Goal: Information Seeking & Learning: Learn about a topic

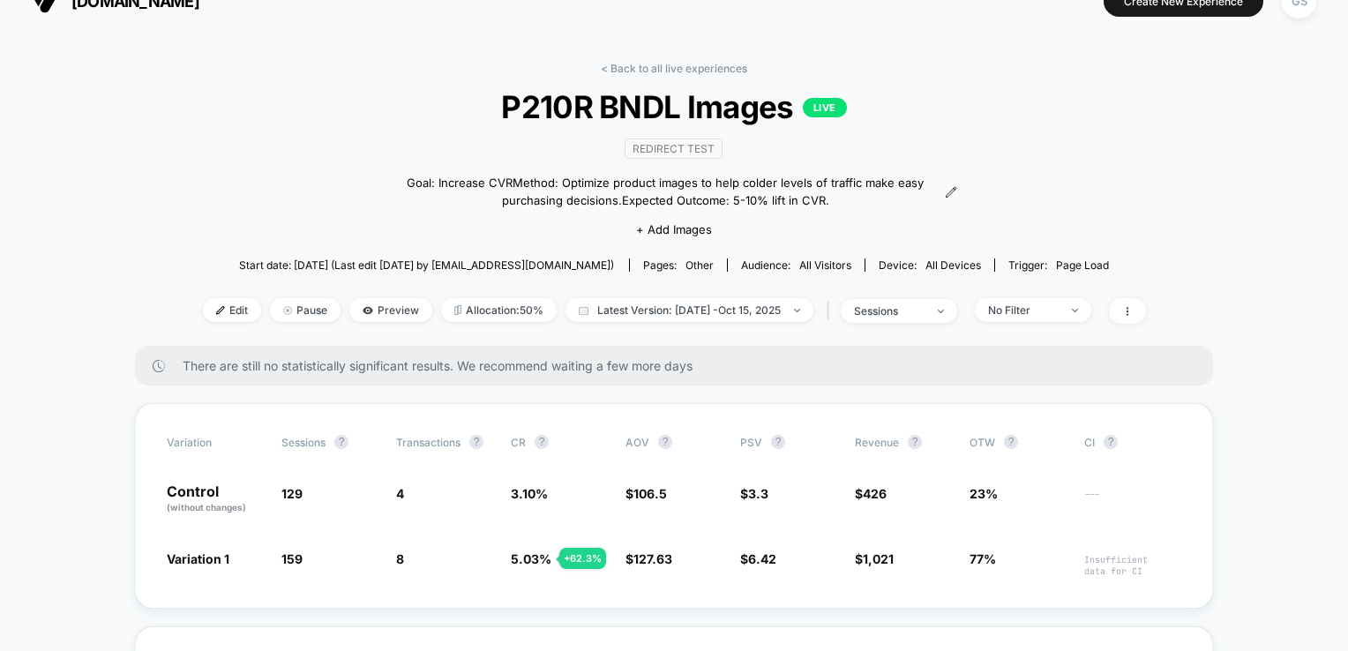
scroll to position [25, 0]
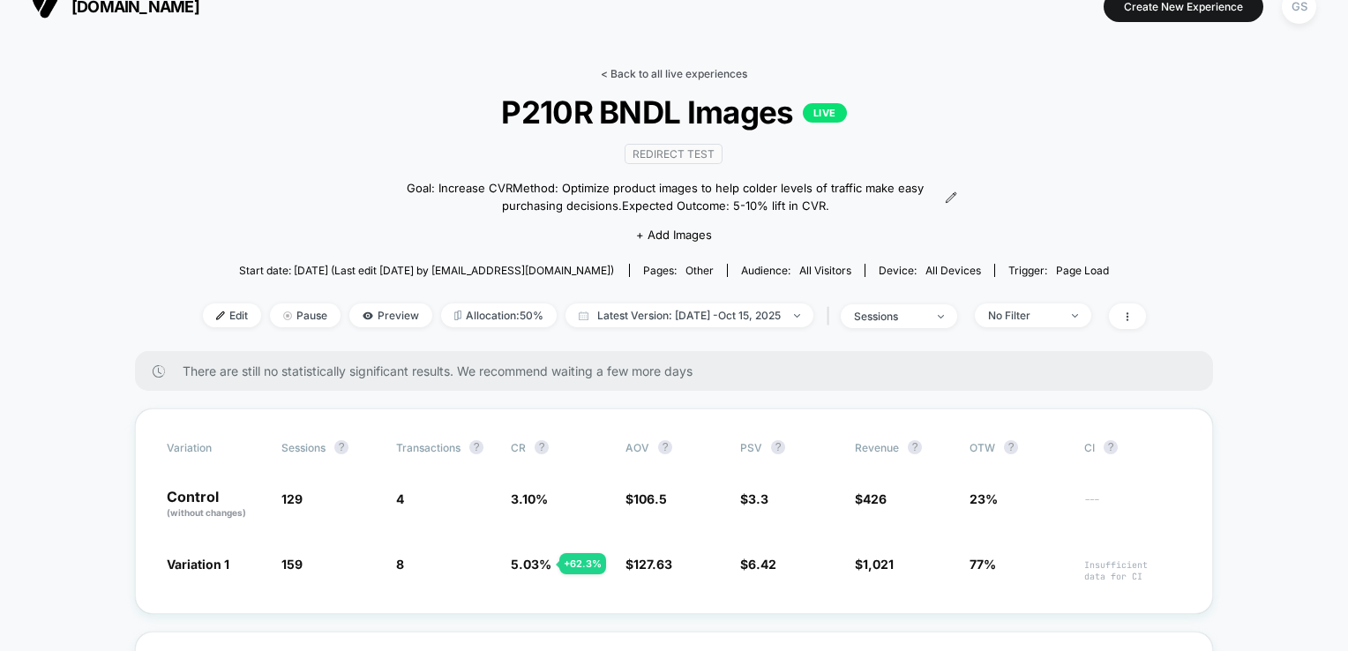
click at [632, 73] on link "< Back to all live experiences" at bounding box center [674, 73] width 146 height 13
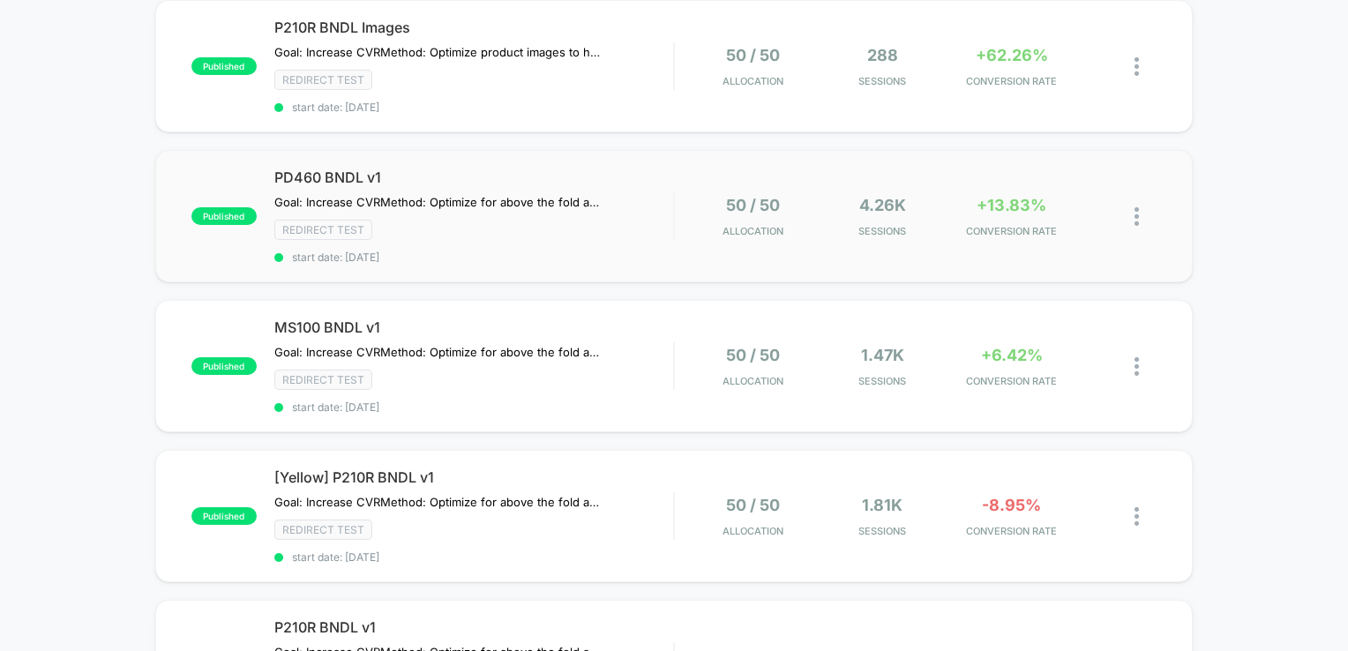
scroll to position [88, 0]
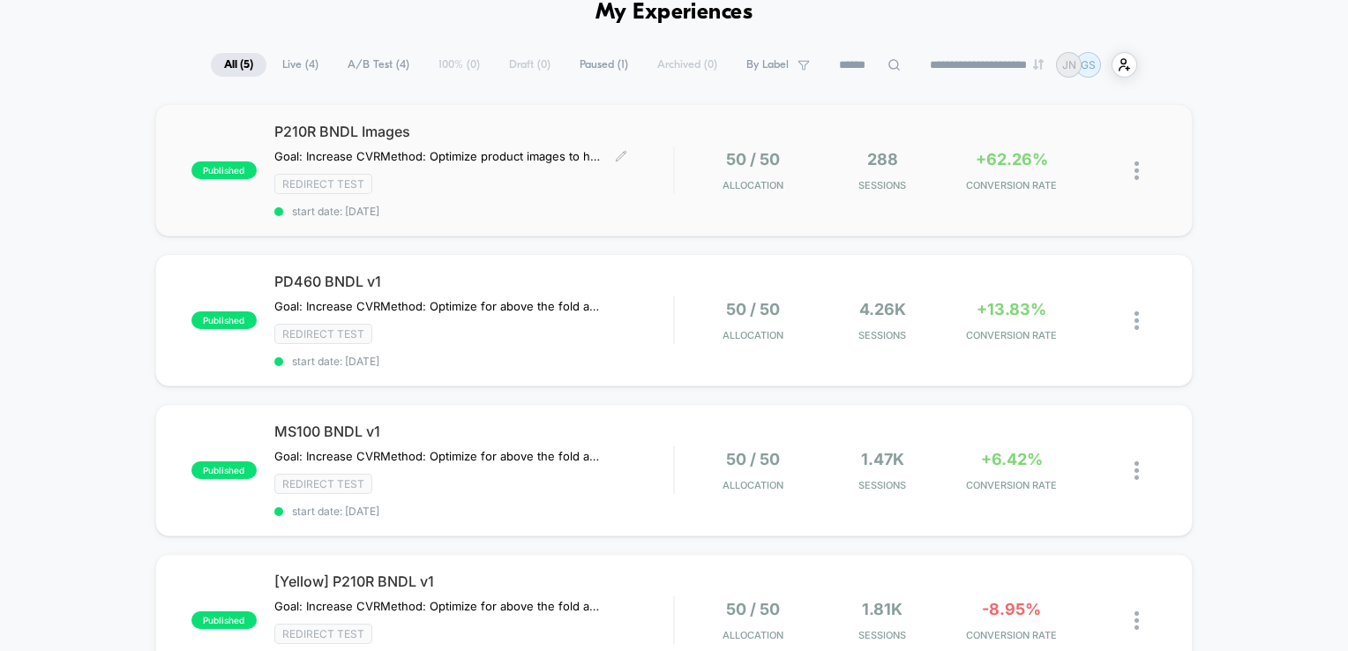
click at [642, 193] on div "P210R BNDL Images Goal: Increase CVR Method: Optimize product images to help co…" at bounding box center [474, 170] width 400 height 95
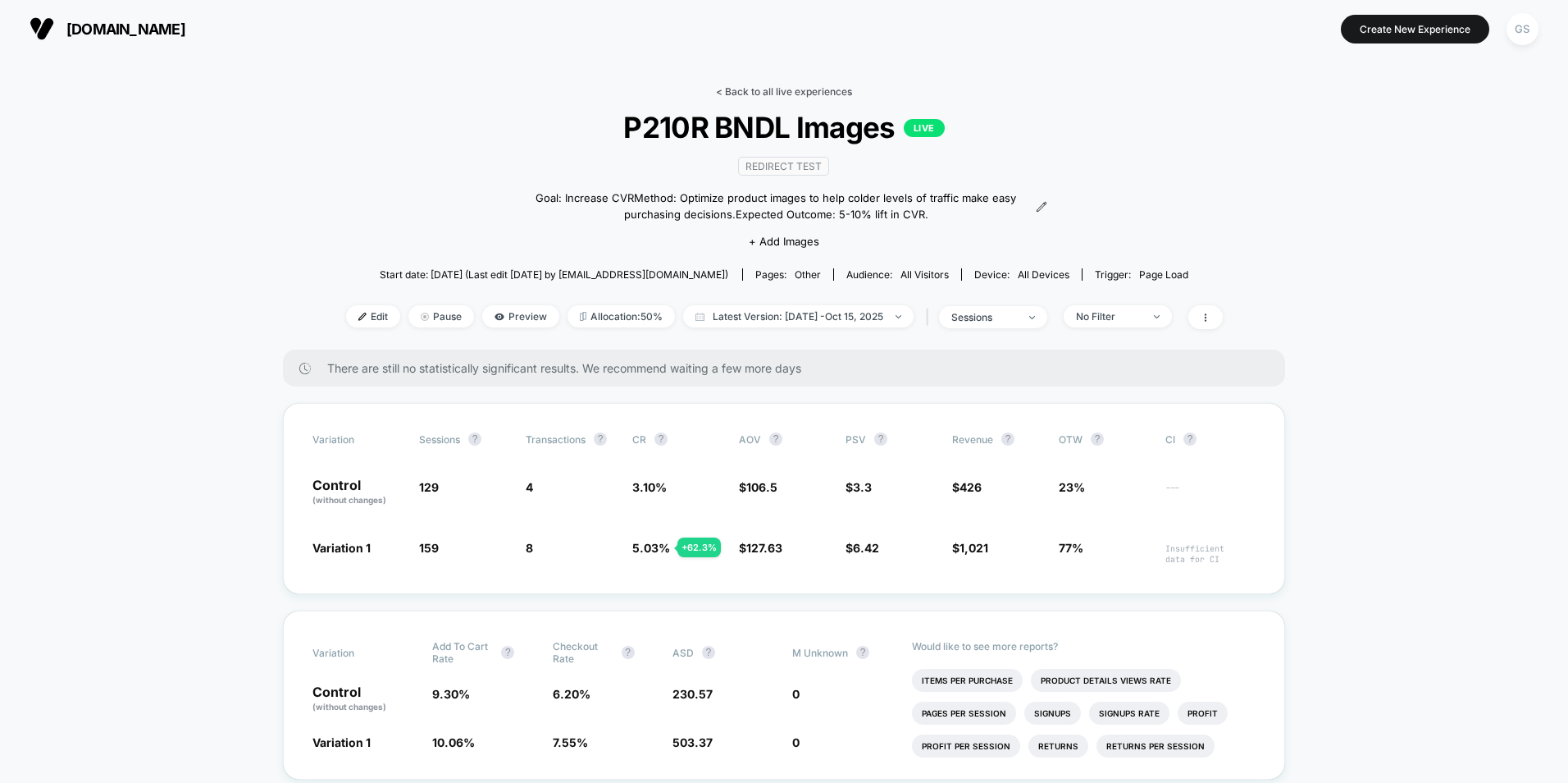
click at [761, 87] on link "< Back to all live experiences" at bounding box center [784, 91] width 136 height 12
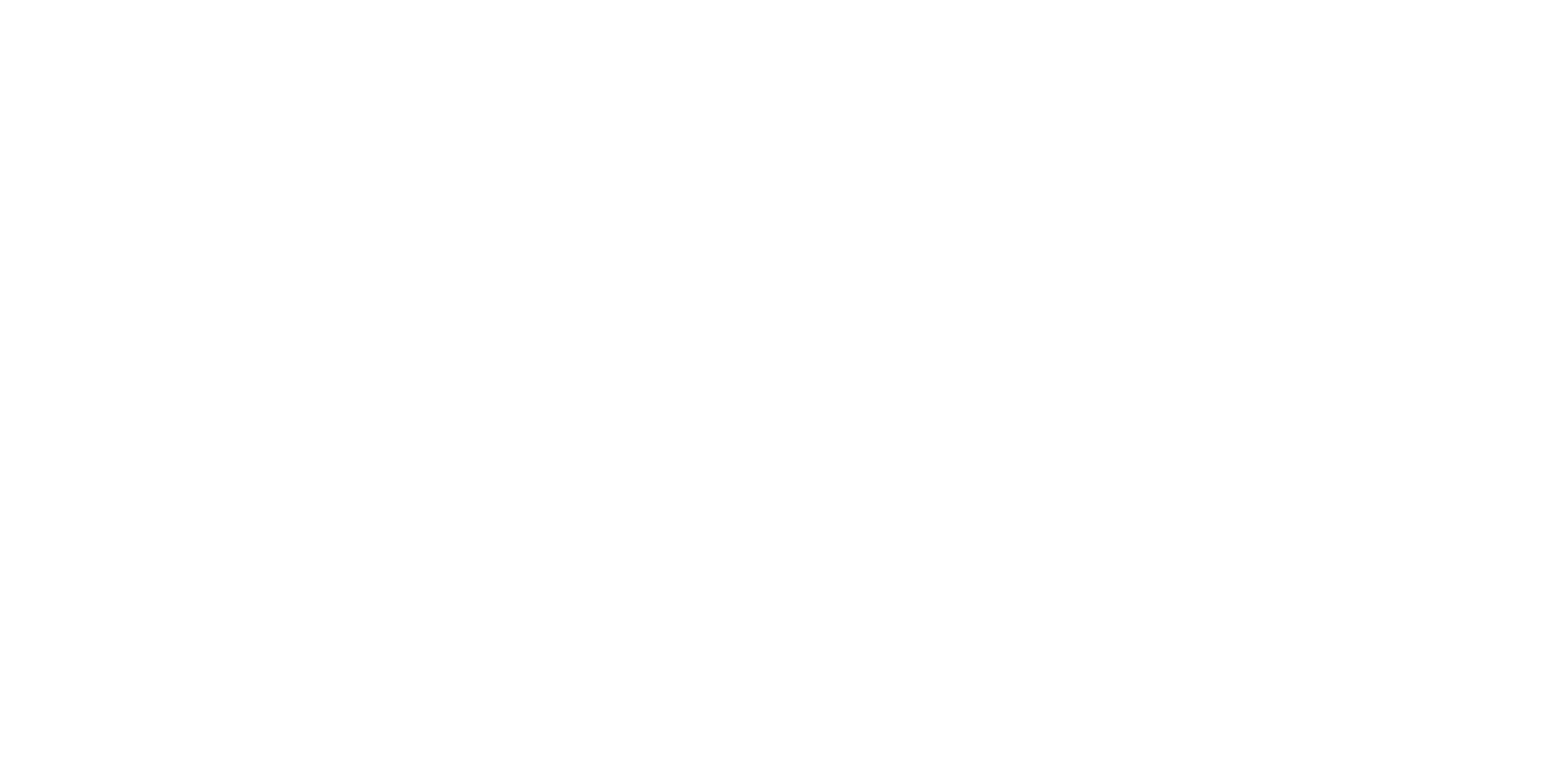
click at [760, 89] on html "Navigated to [DOMAIN_NAME] | No-code CRO for Shopify 18" at bounding box center [784, 392] width 1568 height 783
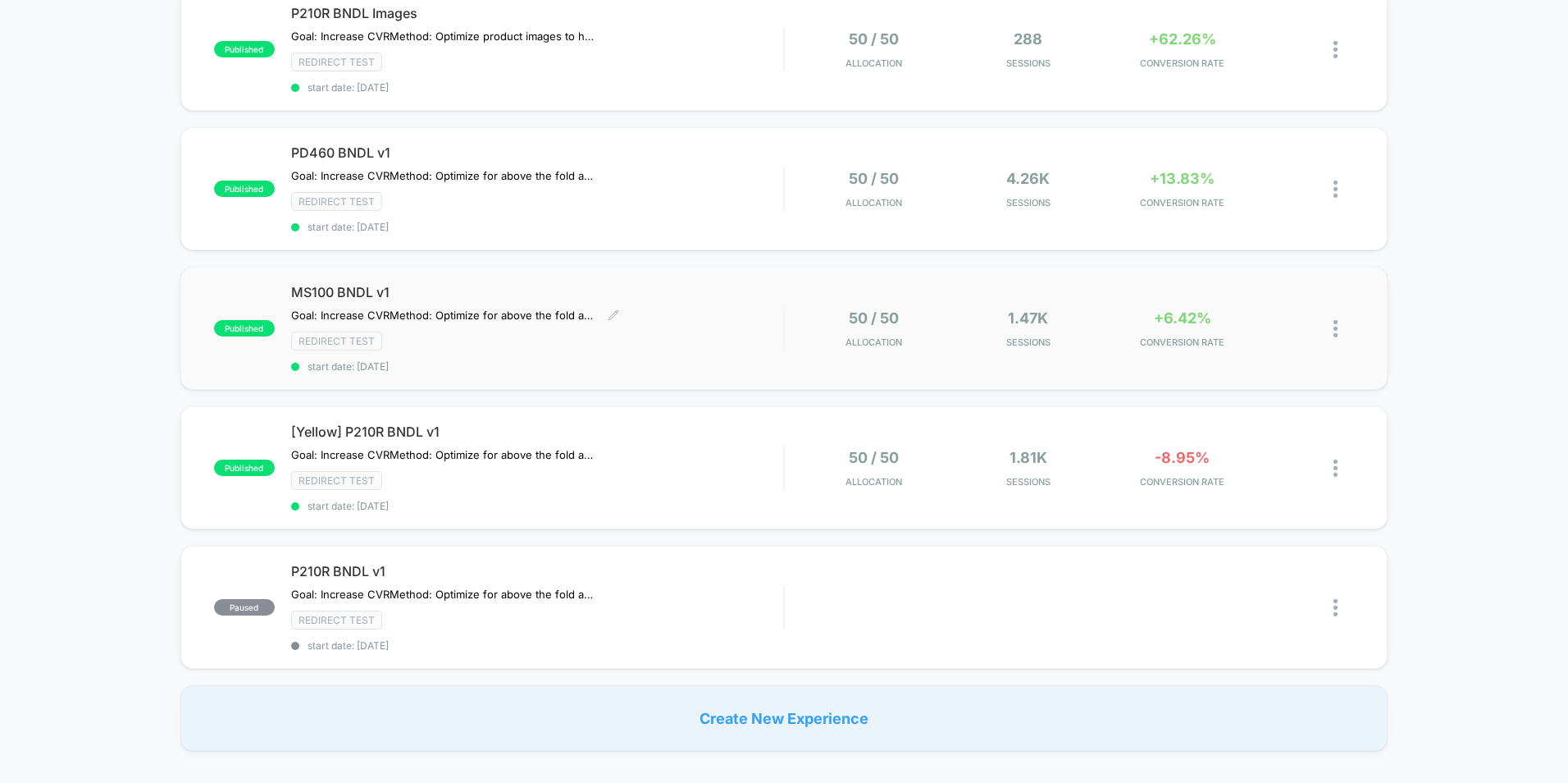
scroll to position [165, 0]
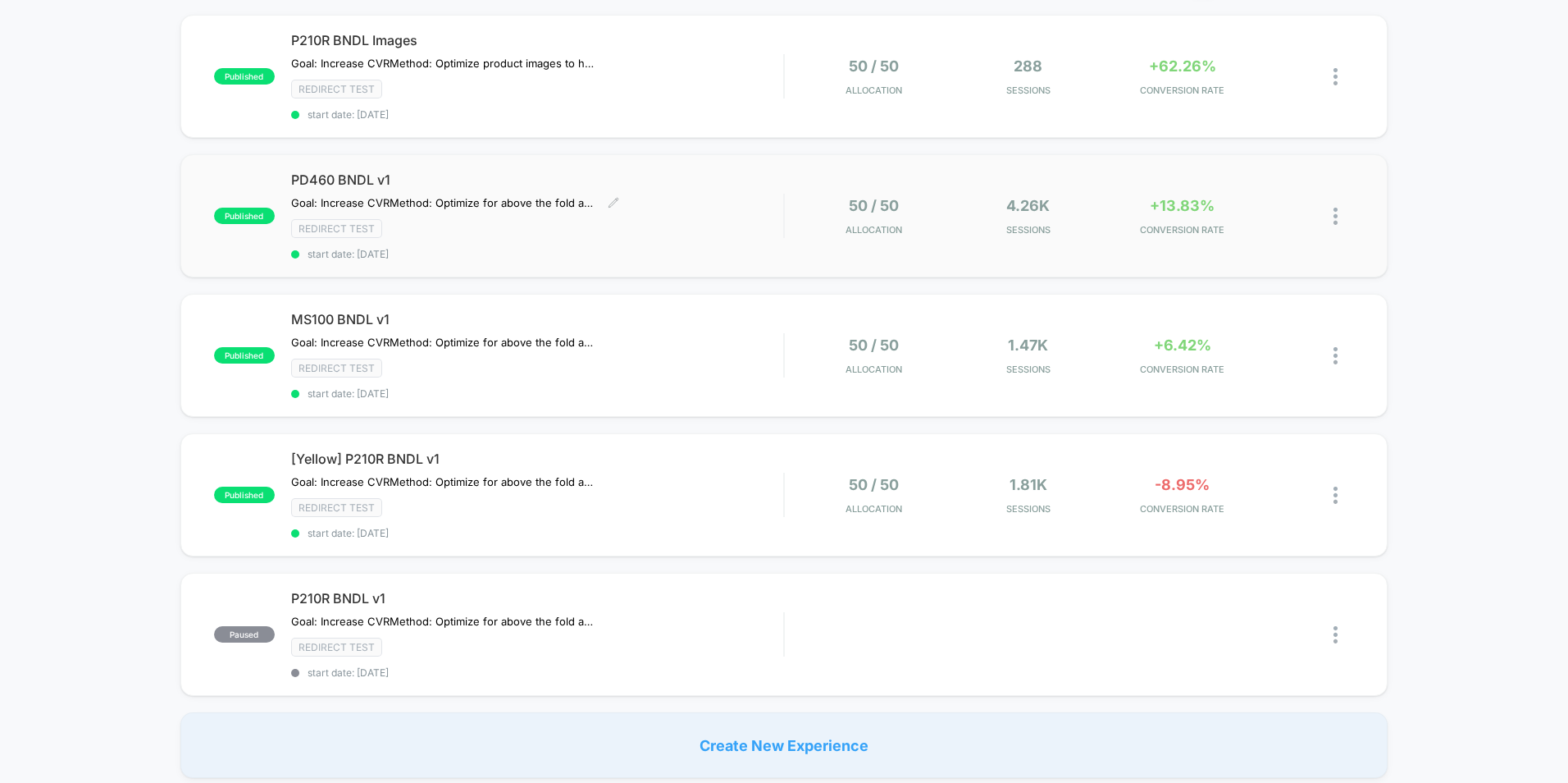
click at [742, 209] on div "PD460 BNDL v1 Goal: Increase CVR Method: Optimize for above the fold actions. R…" at bounding box center [537, 215] width 493 height 88
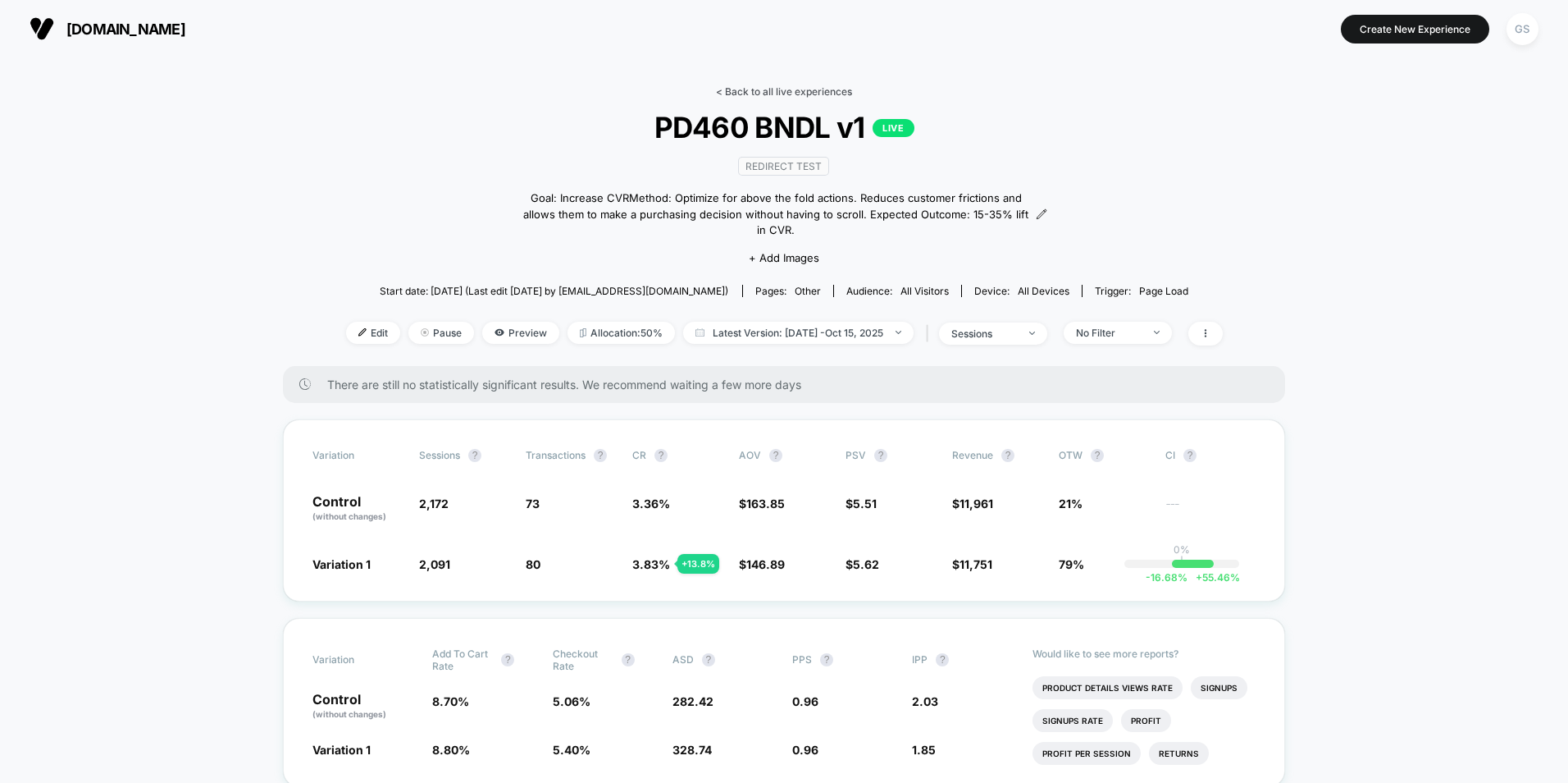
click at [744, 93] on link "< Back to all live experiences" at bounding box center [784, 91] width 136 height 12
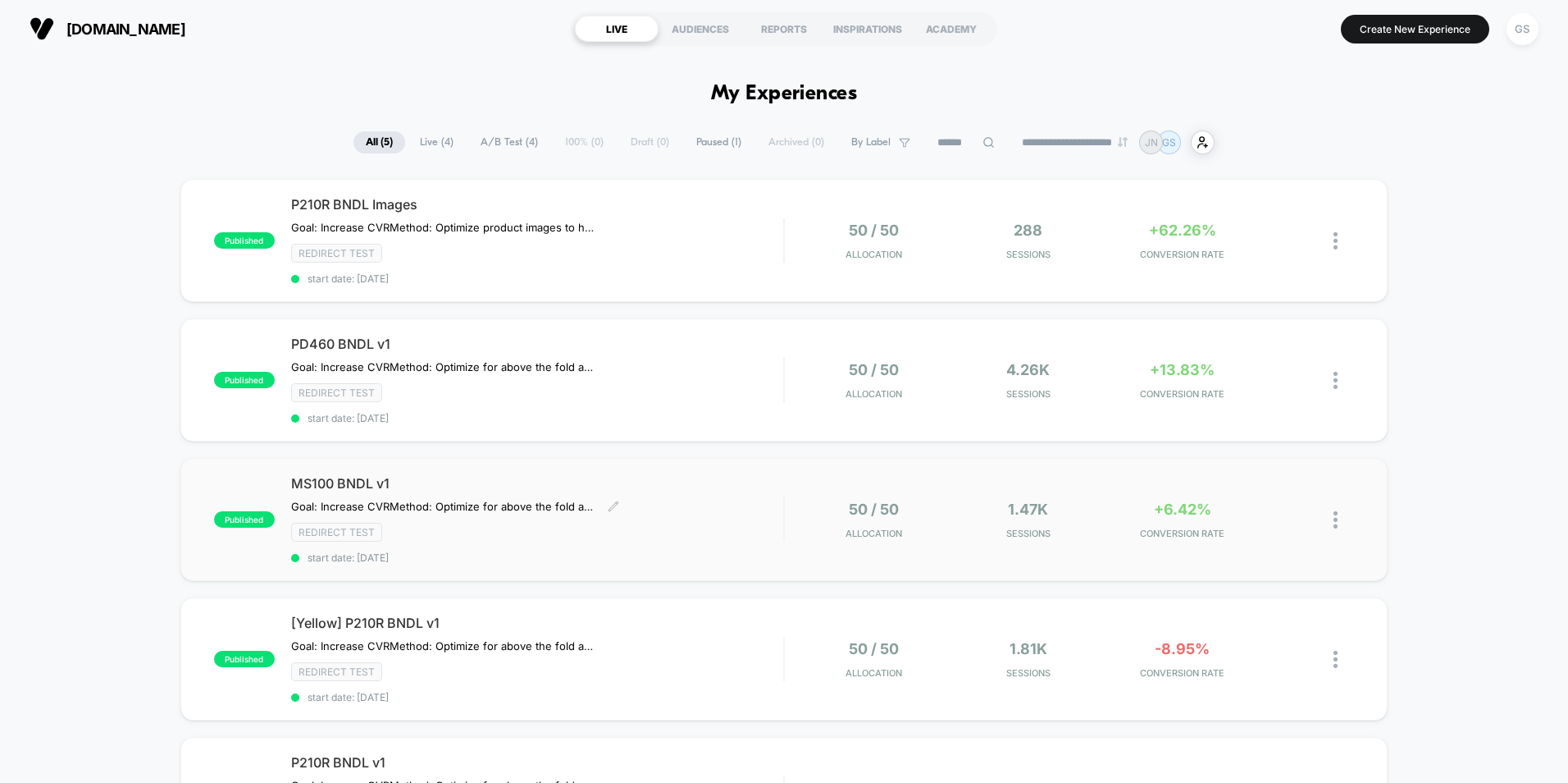
click at [720, 530] on div "Redirect Test" at bounding box center [537, 532] width 493 height 19
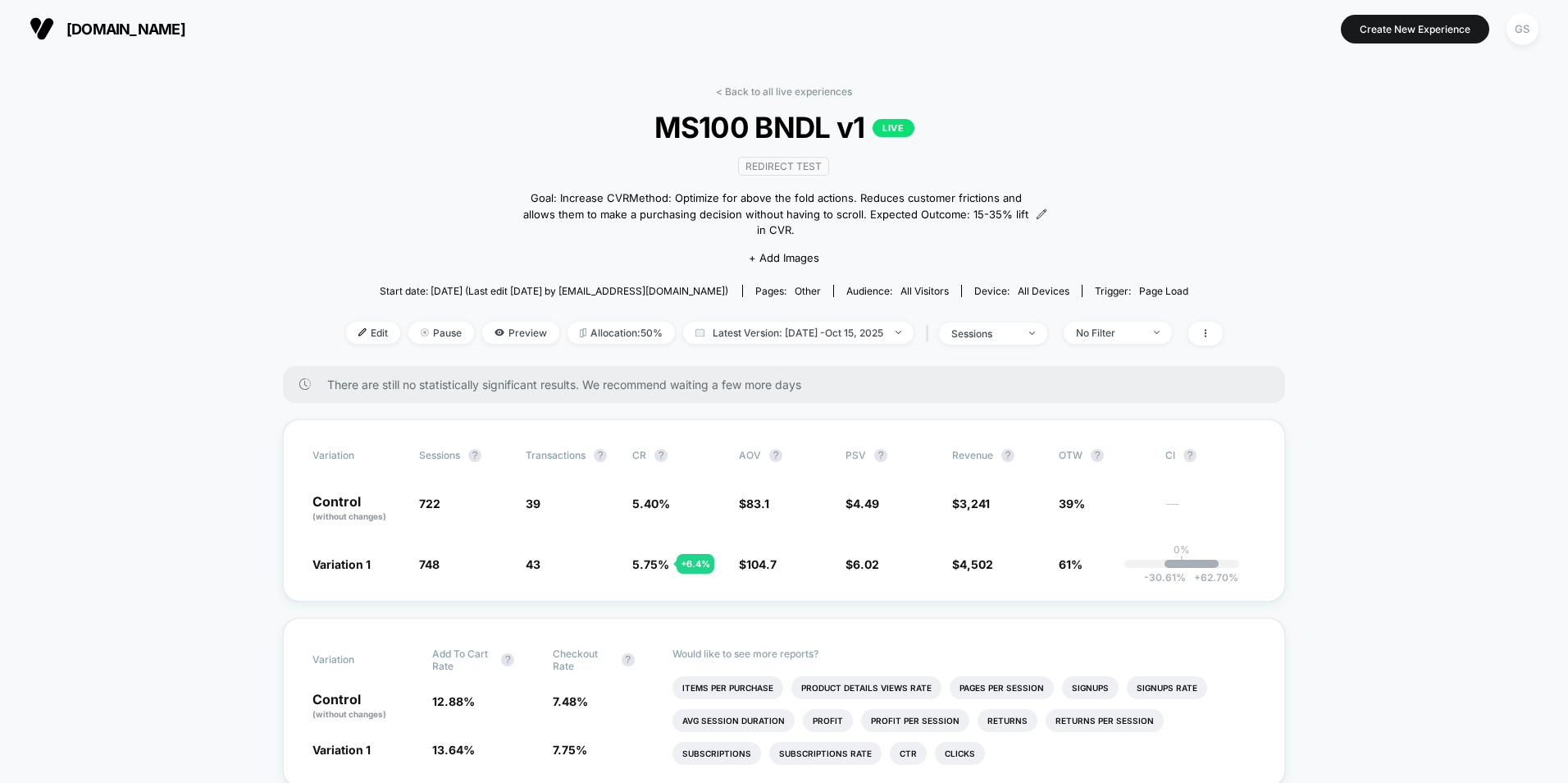
scroll to position [328, 0]
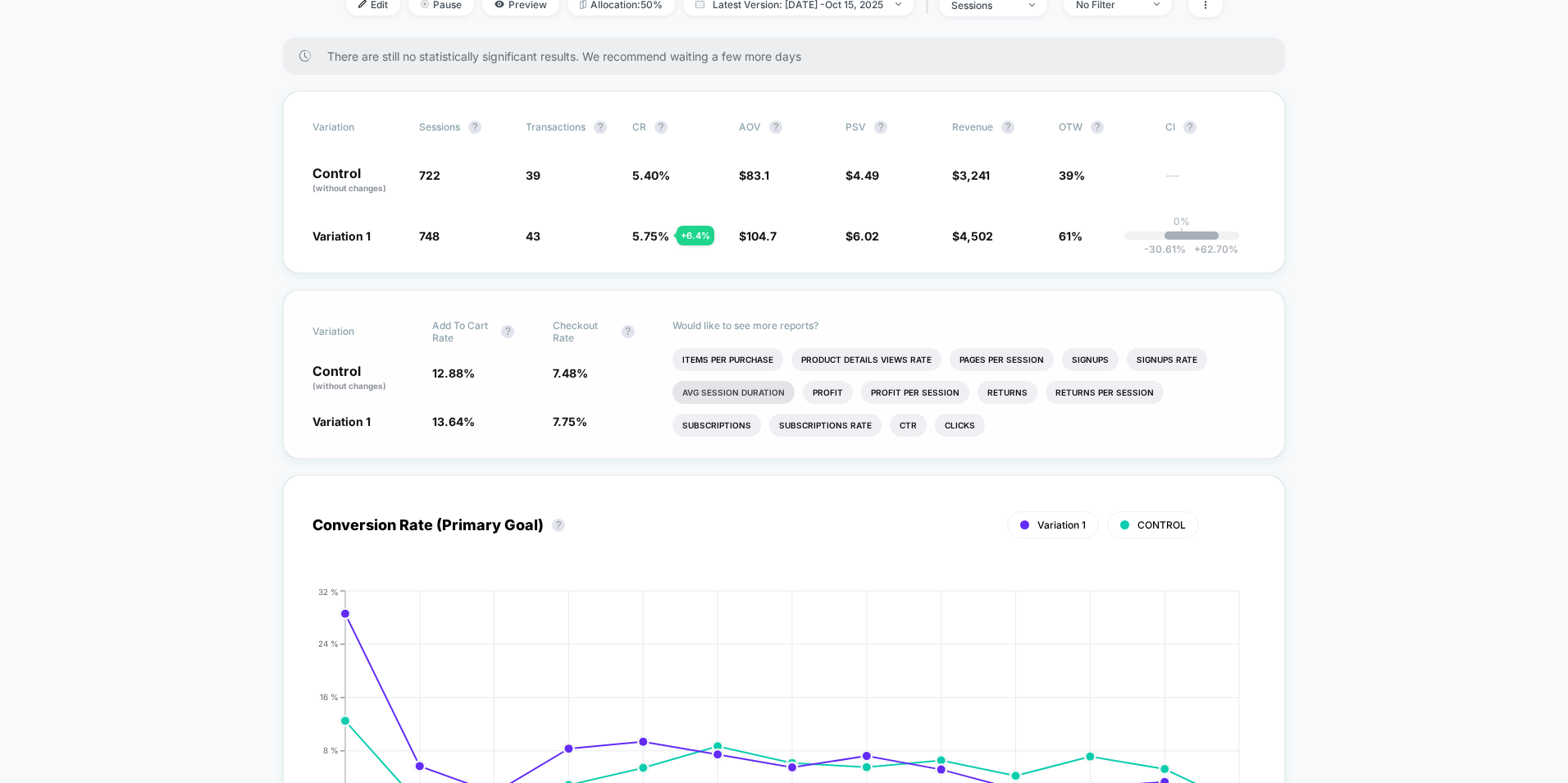
click at [738, 380] on li "Avg Session Duration" at bounding box center [733, 392] width 122 height 23
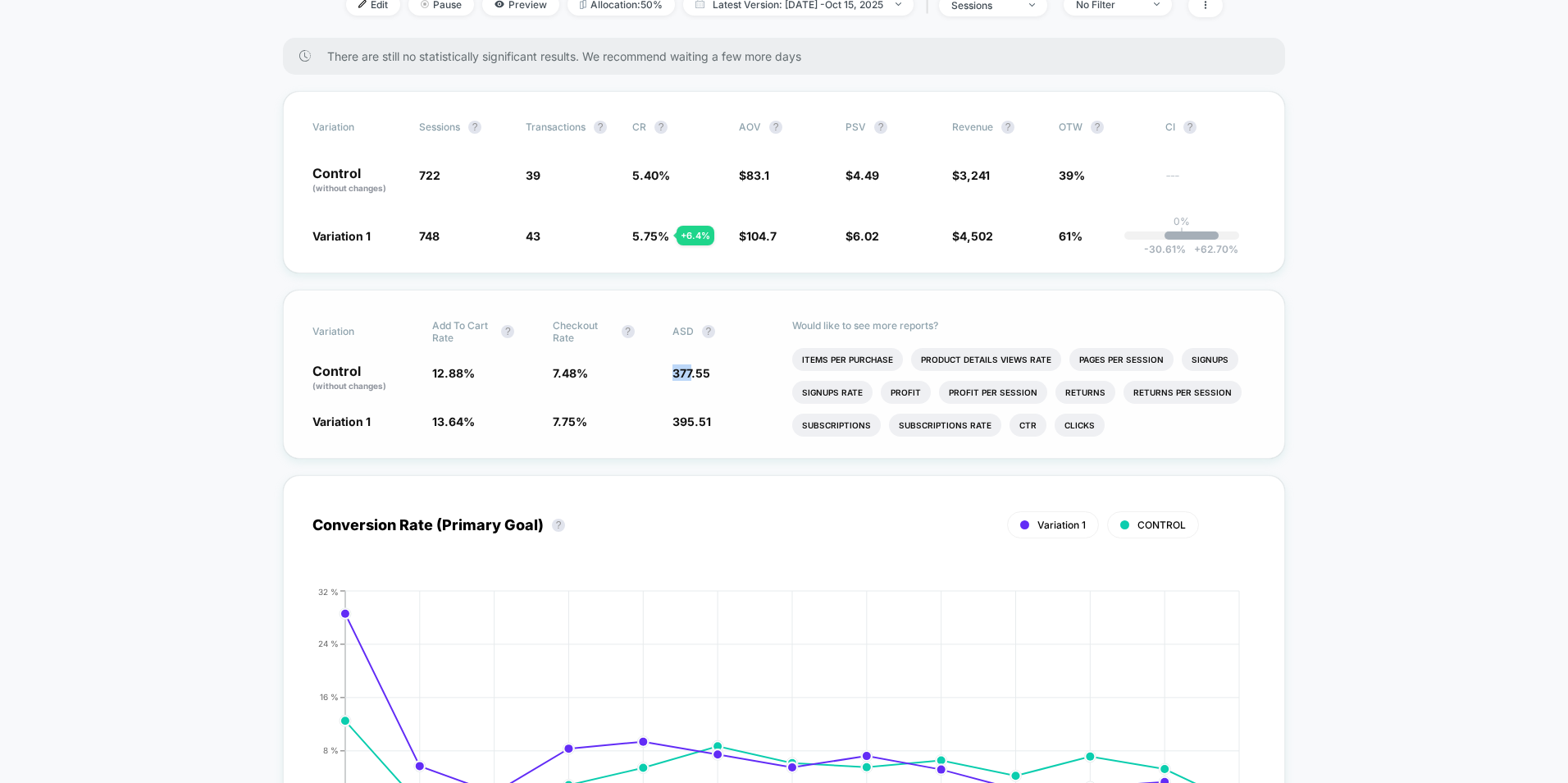
drag, startPoint x: 672, startPoint y: 368, endPoint x: 694, endPoint y: 390, distance: 31.1
click at [694, 390] on div "Variation Add To Cart Rate ? Checkout Rate ? ASD ? Control (without changes) 12…" at bounding box center [784, 375] width 1002 height 169
drag, startPoint x: 694, startPoint y: 390, endPoint x: 688, endPoint y: 418, distance: 28.6
click at [707, 415] on span "395.51" at bounding box center [692, 421] width 38 height 14
